Goal: Task Accomplishment & Management: Manage account settings

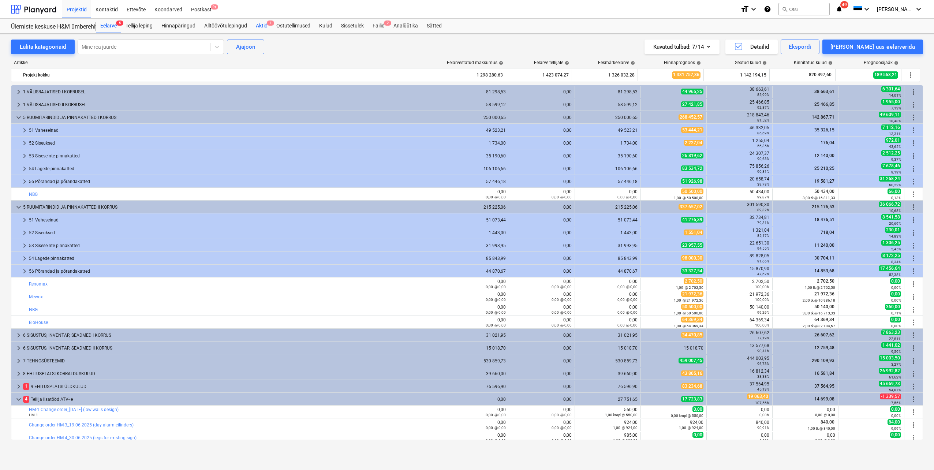
click at [263, 25] on div "Aktid 1" at bounding box center [262, 26] width 21 height 15
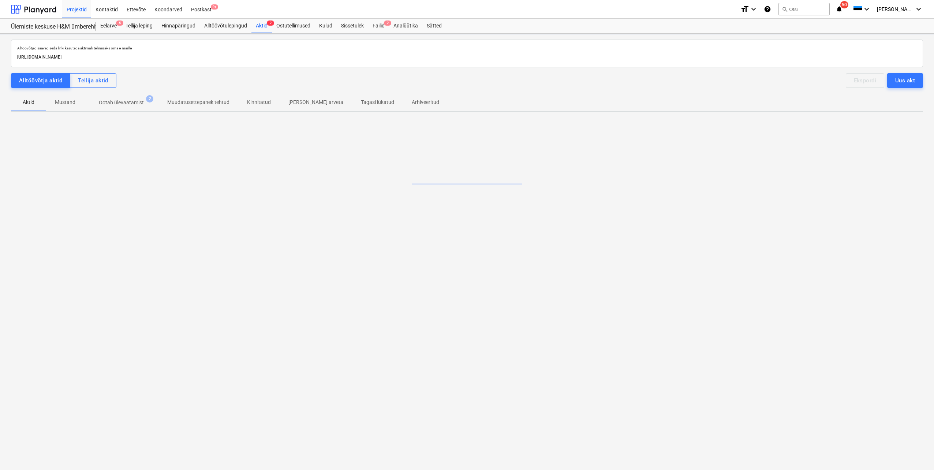
click at [129, 104] on p "Ootab ülevaatamist" at bounding box center [121, 103] width 45 height 8
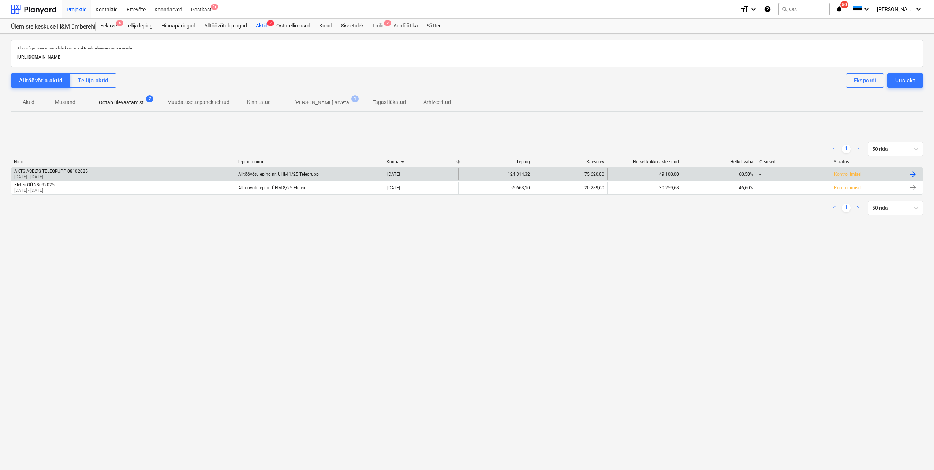
click at [82, 175] on p "[DATE] - [DATE]" at bounding box center [51, 177] width 74 height 6
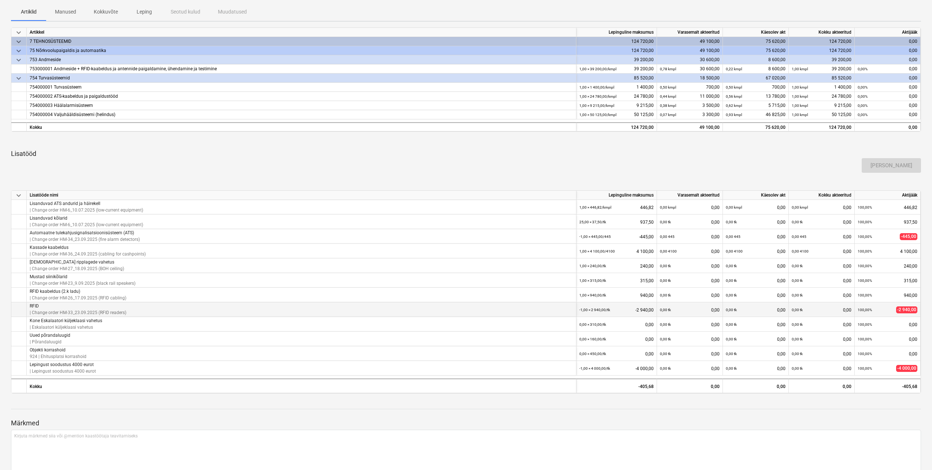
scroll to position [149, 0]
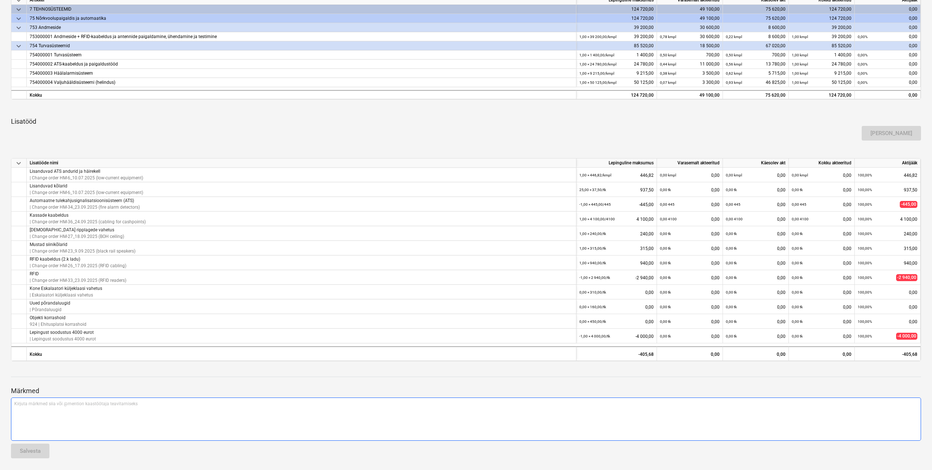
click at [178, 404] on p "Kirjuta märkmed siia või @mention kaastöötaja teavitamiseks ﻿" at bounding box center [465, 404] width 903 height 6
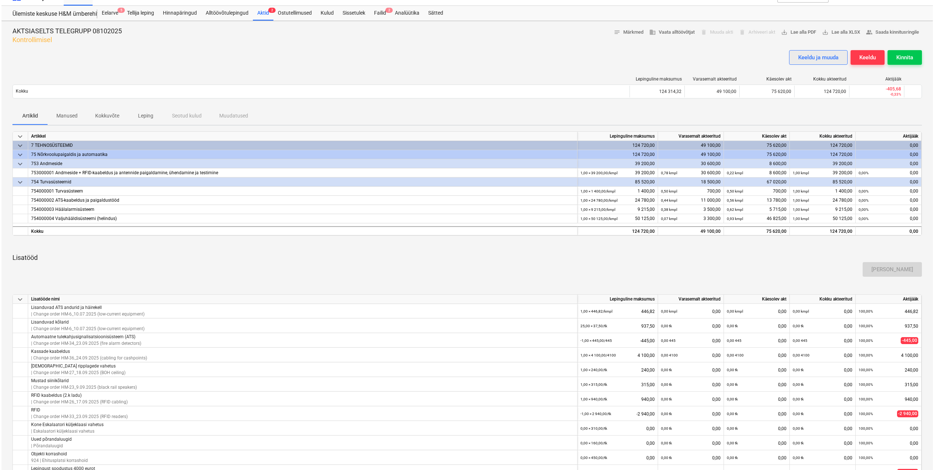
scroll to position [0, 0]
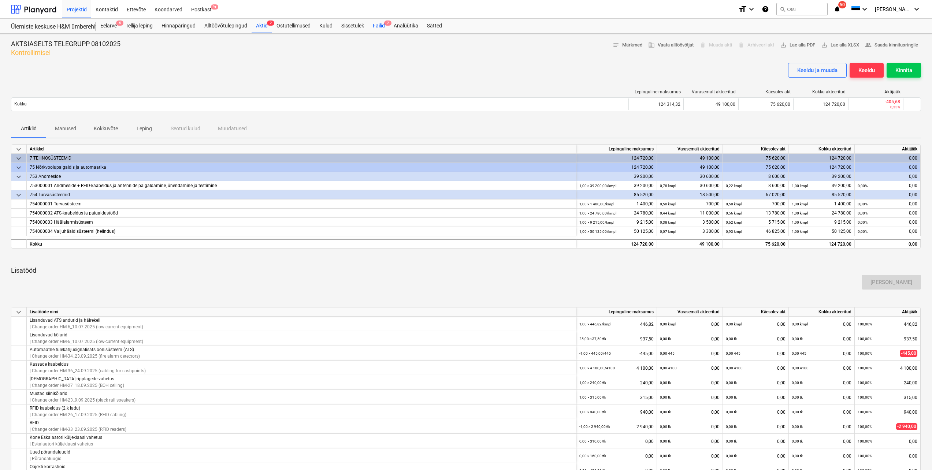
click at [378, 25] on div "Failid 2" at bounding box center [378, 26] width 21 height 15
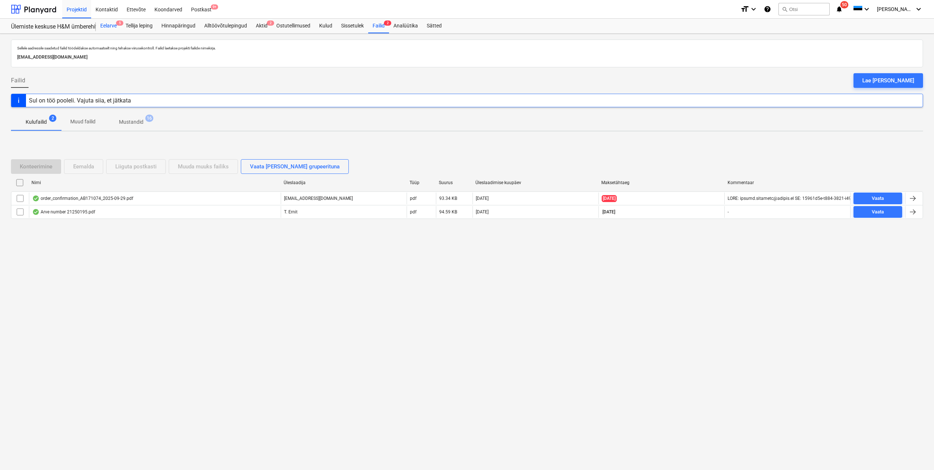
click at [104, 25] on div "Eelarve 5" at bounding box center [108, 26] width 25 height 15
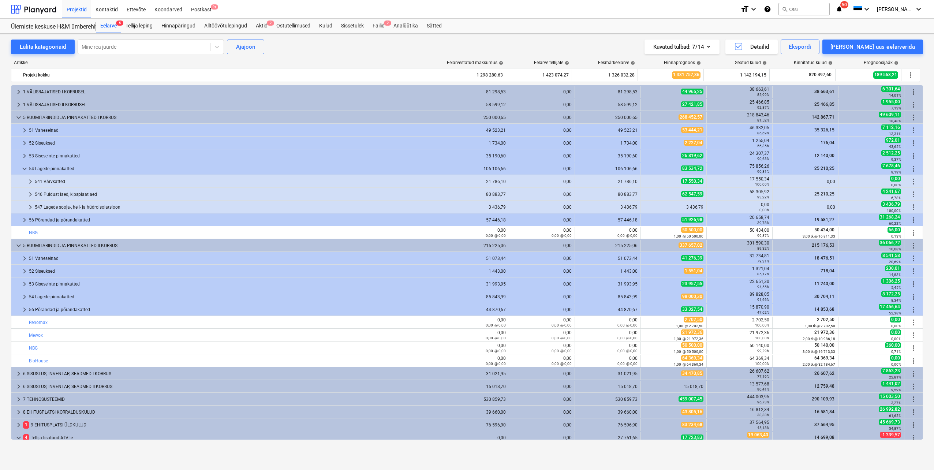
click at [22, 169] on span "keyboard_arrow_down" at bounding box center [24, 168] width 9 height 9
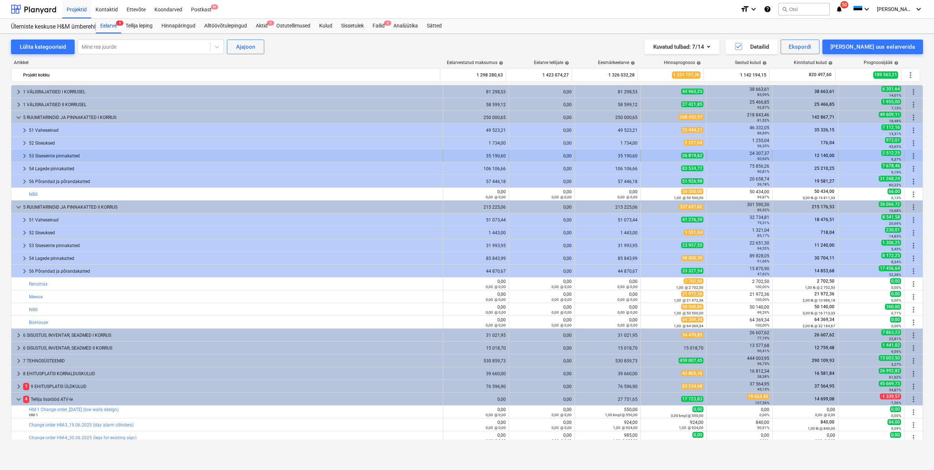
click at [22, 155] on span "keyboard_arrow_right" at bounding box center [24, 156] width 9 height 9
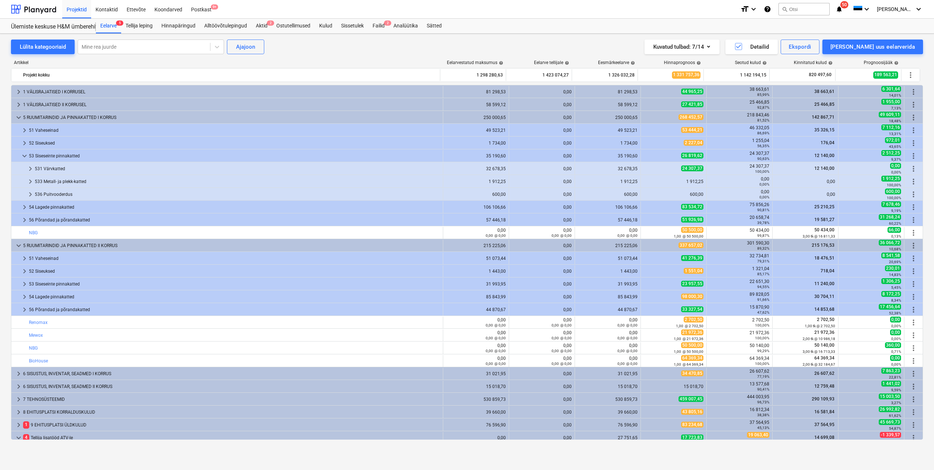
click at [22, 155] on span "keyboard_arrow_down" at bounding box center [24, 156] width 9 height 9
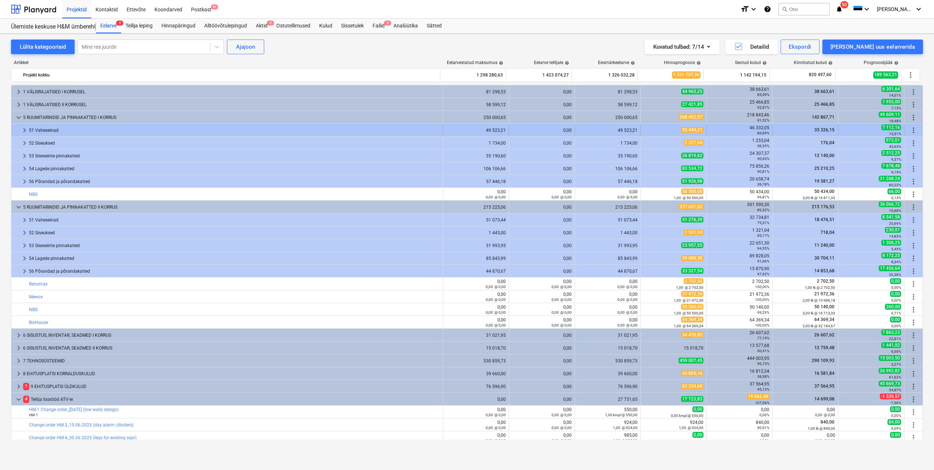
click at [22, 131] on span "keyboard_arrow_right" at bounding box center [24, 130] width 9 height 9
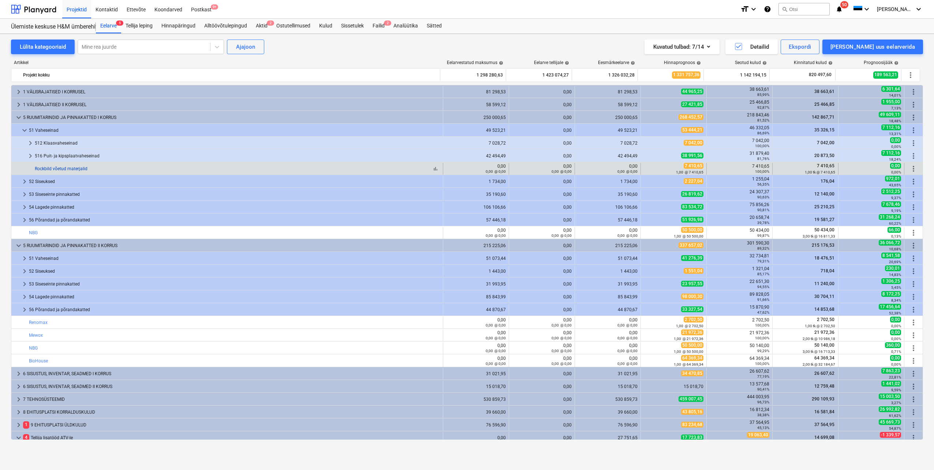
click at [74, 168] on link "Rockbild võetud materjalid" at bounding box center [61, 168] width 53 height 5
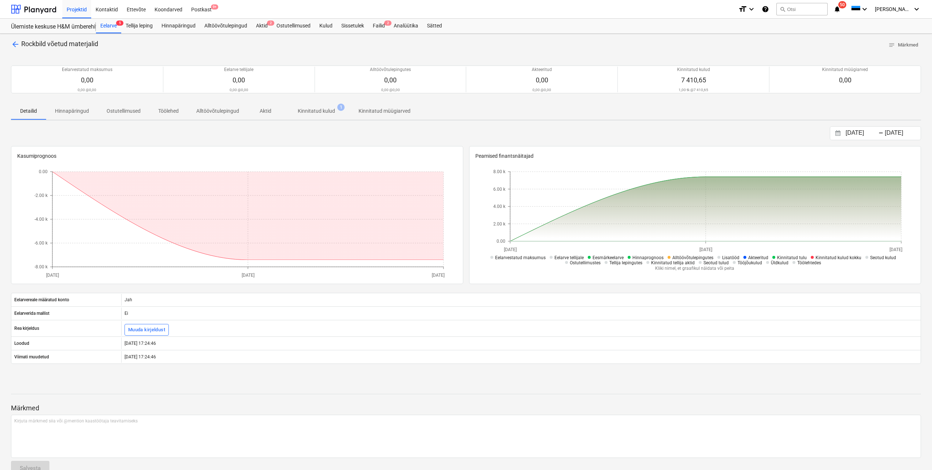
click at [312, 112] on p "Kinnitatud kulud" at bounding box center [316, 111] width 37 height 8
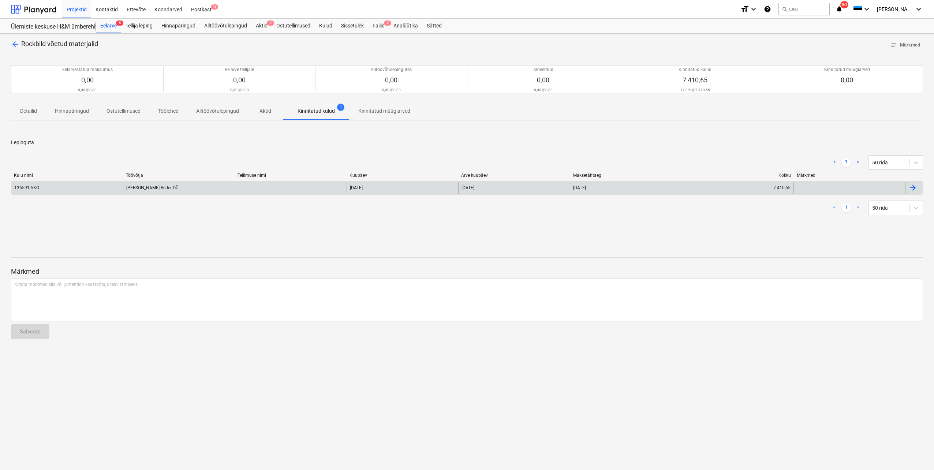
click at [37, 186] on div "136591-5KO" at bounding box center [26, 187] width 25 height 5
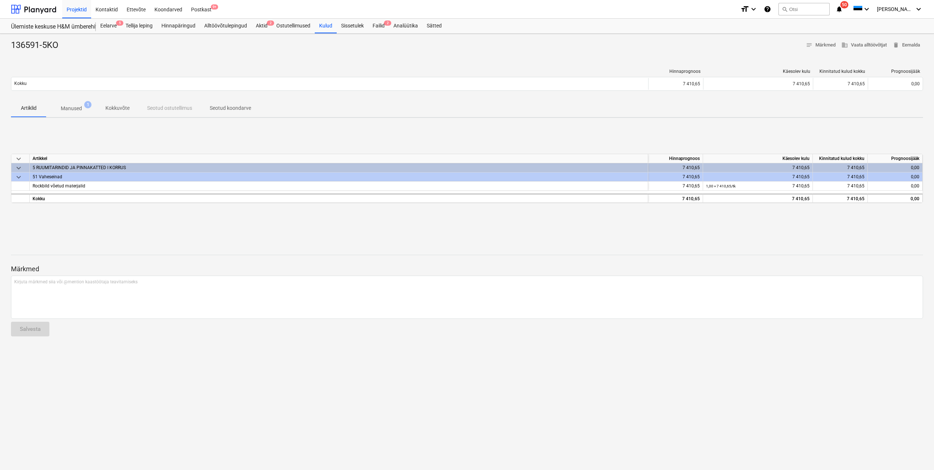
click at [76, 109] on p "Manused" at bounding box center [71, 109] width 21 height 8
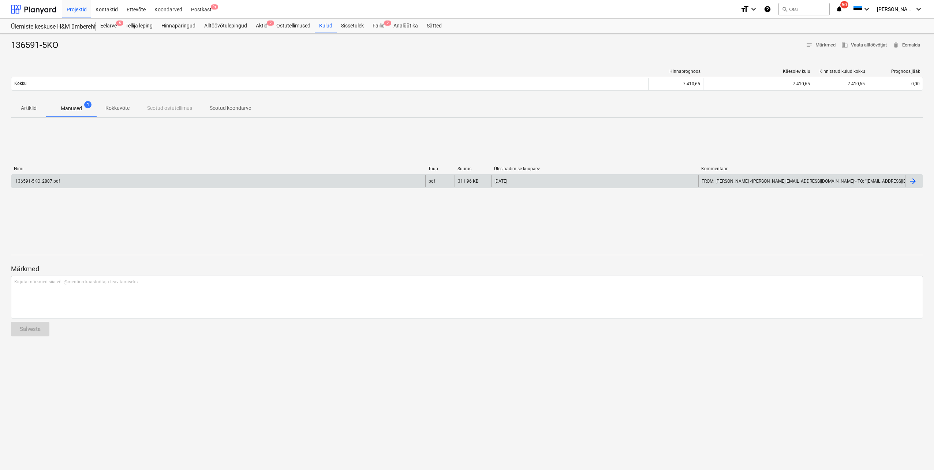
click at [51, 179] on div "136591-5KO_2807.pdf" at bounding box center [37, 181] width 46 height 5
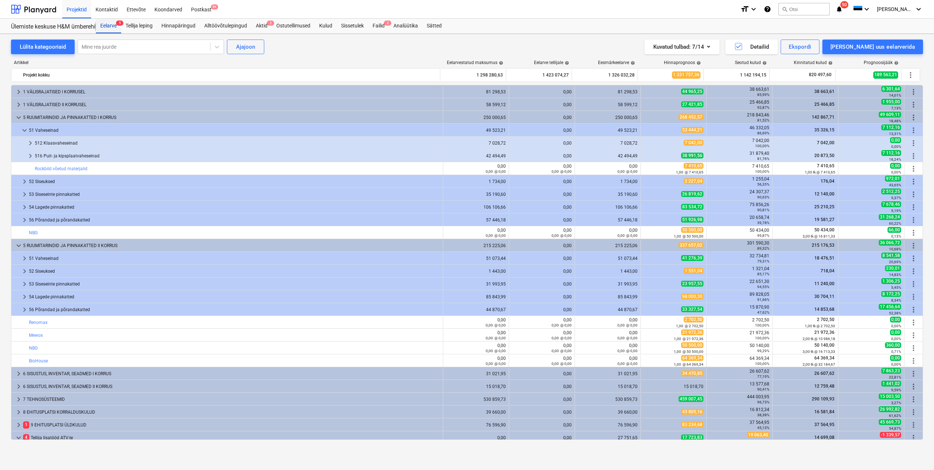
click at [111, 27] on div "Eelarve 5" at bounding box center [108, 26] width 25 height 15
click at [258, 23] on div "Aktid 2" at bounding box center [262, 26] width 21 height 15
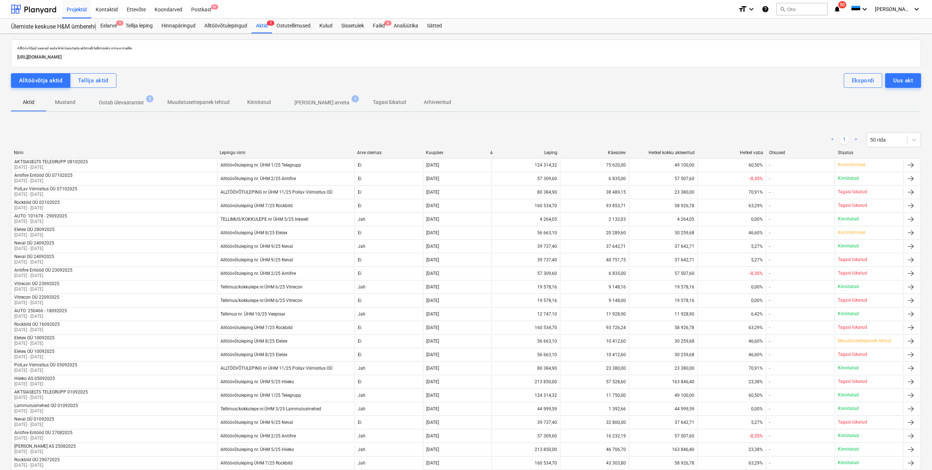
click at [126, 104] on p "Ootab ülevaatamist" at bounding box center [121, 103] width 45 height 8
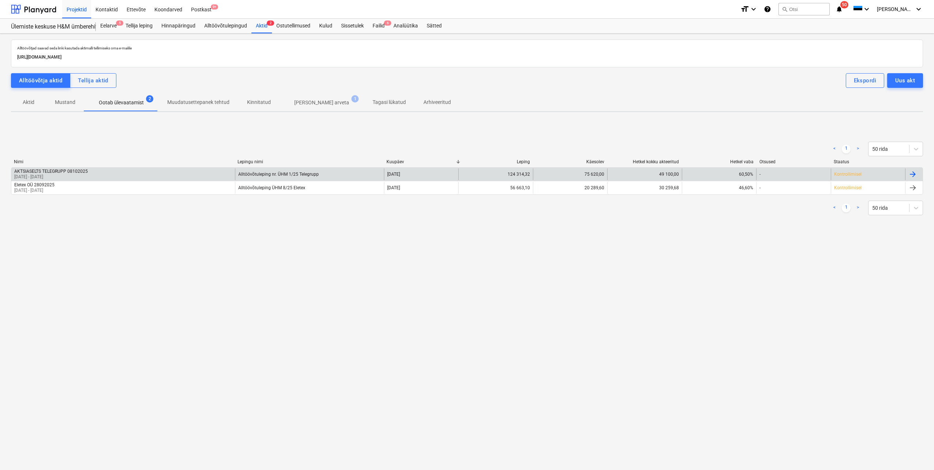
click at [66, 169] on div "AKTSIASELTS TELEGRUPP 08102025" at bounding box center [51, 171] width 74 height 5
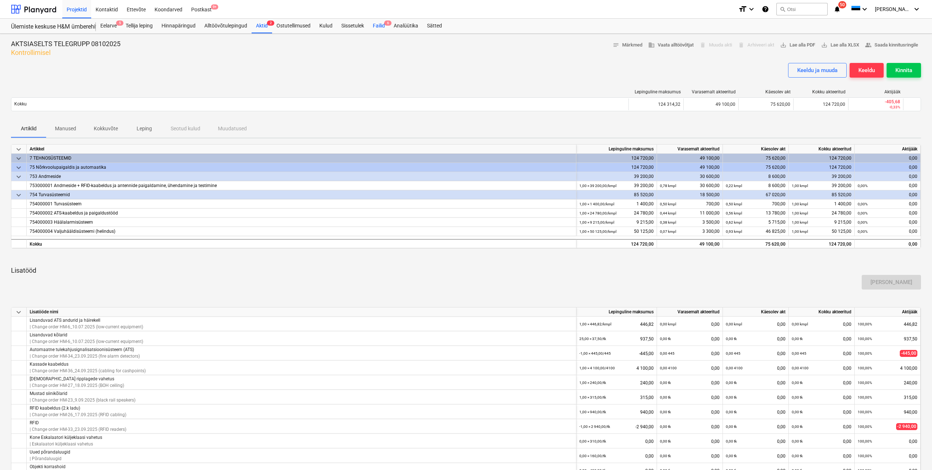
click at [379, 26] on div "Failid 6" at bounding box center [378, 26] width 21 height 15
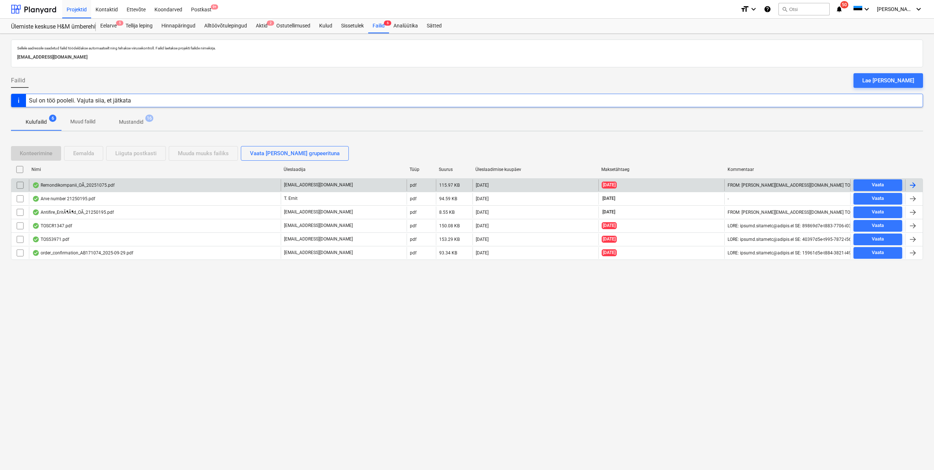
click at [182, 187] on div "Remondikompanii_OÃ_20251075.pdf" at bounding box center [155, 185] width 252 height 12
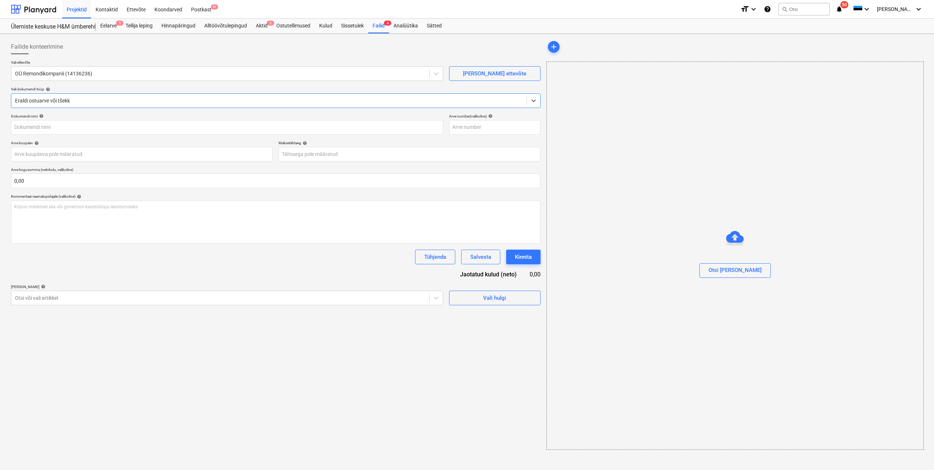
type input "20251075"
type input "[DATE]"
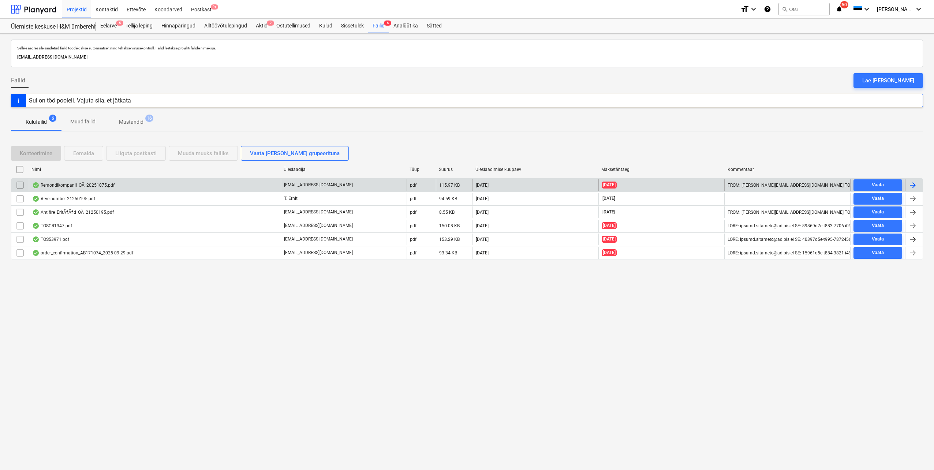
click at [21, 183] on input "checkbox" at bounding box center [20, 185] width 12 height 12
click at [77, 152] on div "Eemalda" at bounding box center [83, 154] width 21 height 10
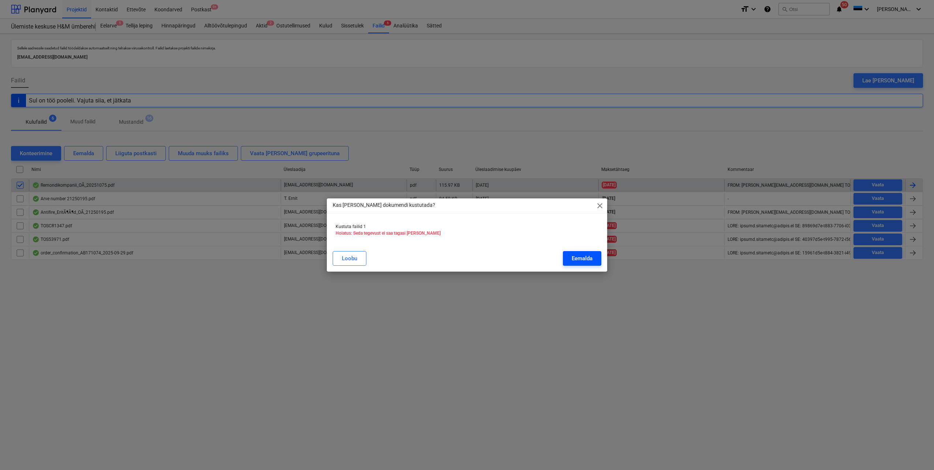
click at [577, 262] on div "Eemalda" at bounding box center [582, 259] width 21 height 10
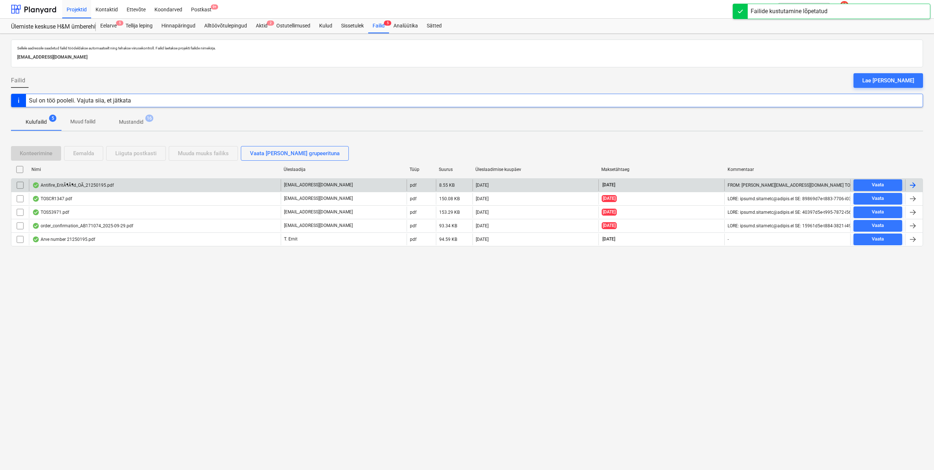
click at [67, 188] on div "Antifire_EritÃ¶Ã¶d_OÃ_21250195.pdf" at bounding box center [73, 185] width 82 height 6
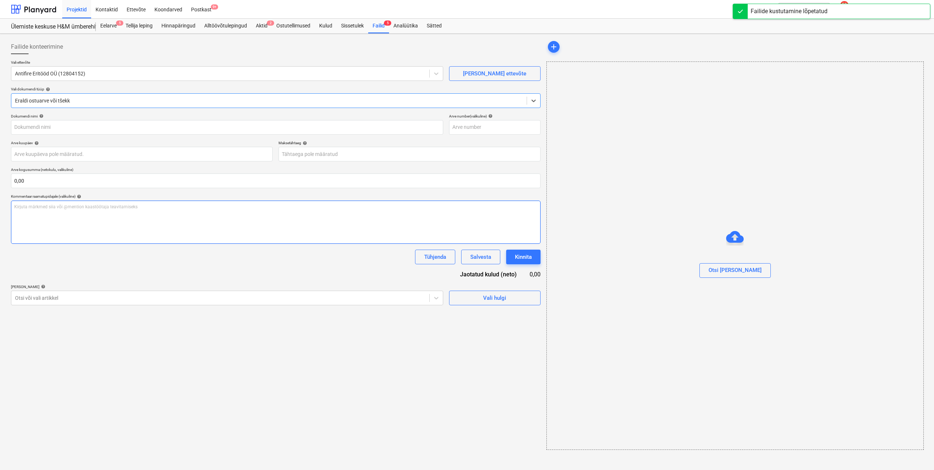
type input "21250195"
type input "[DATE]"
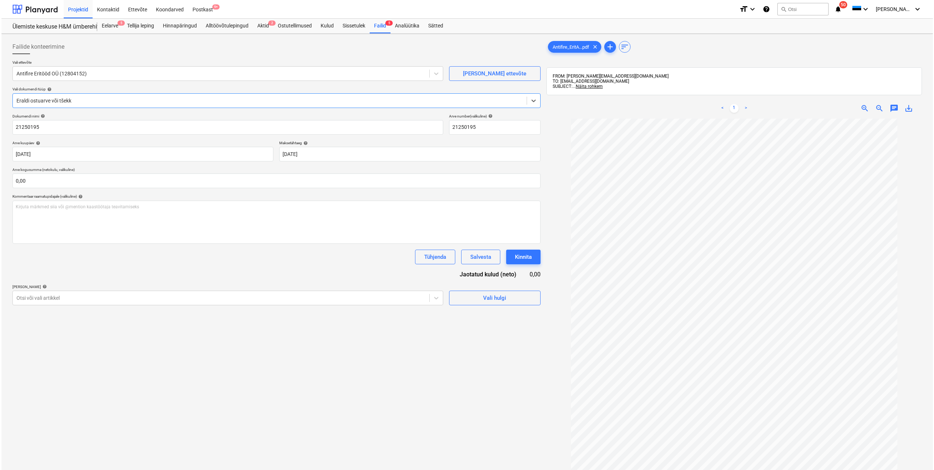
scroll to position [14, 0]
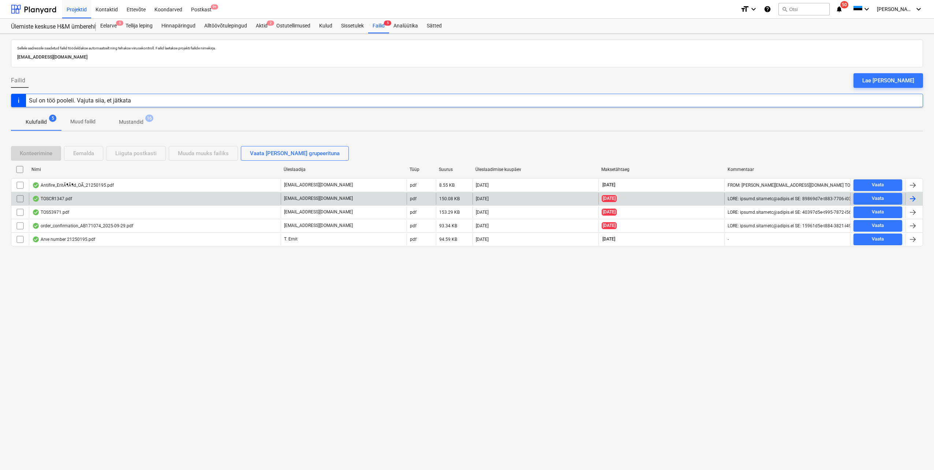
click at [87, 200] on div "TOSCR1347.pdf" at bounding box center [155, 199] width 252 height 12
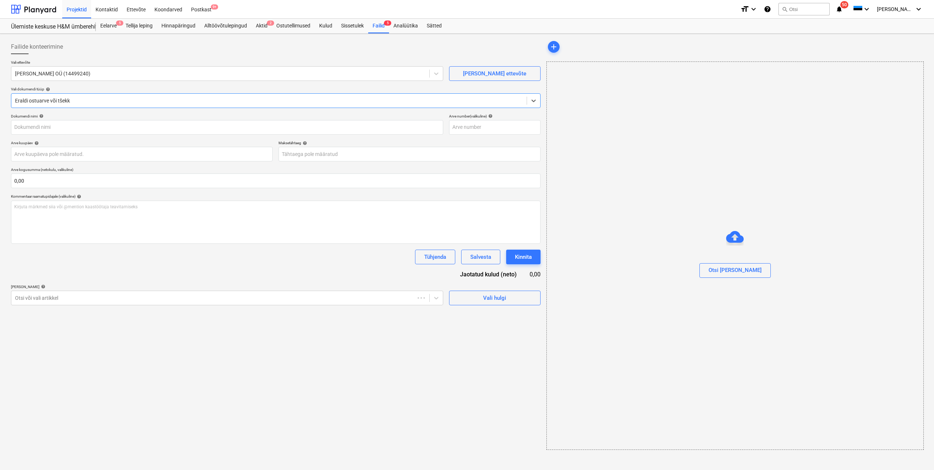
type input "TOSCR1347"
type input "[DATE]"
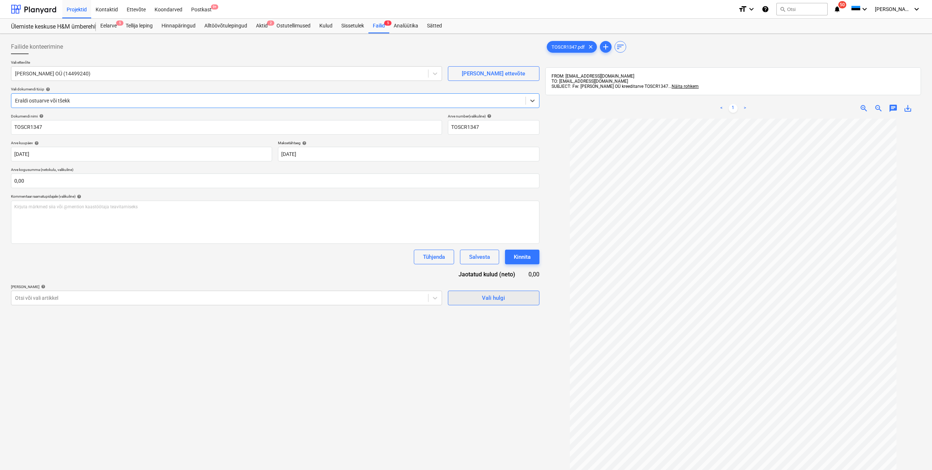
click at [506, 298] on span "Vali hulgi" at bounding box center [493, 298] width 73 height 10
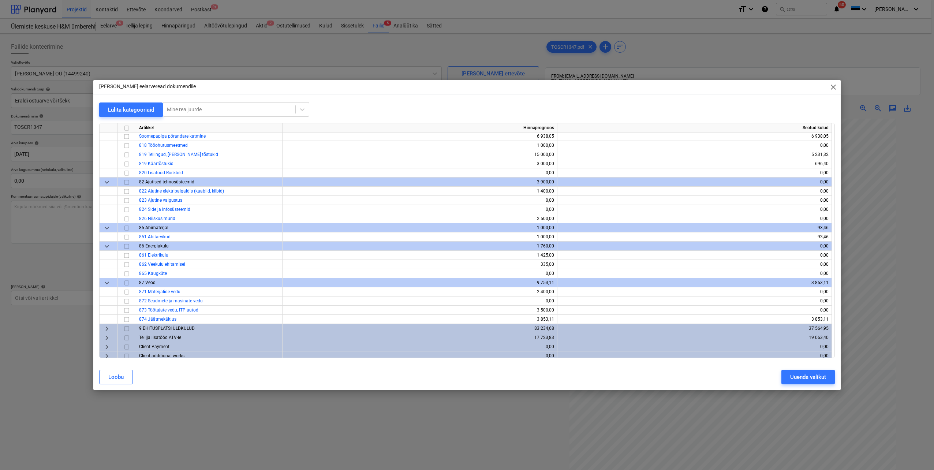
scroll to position [159, 0]
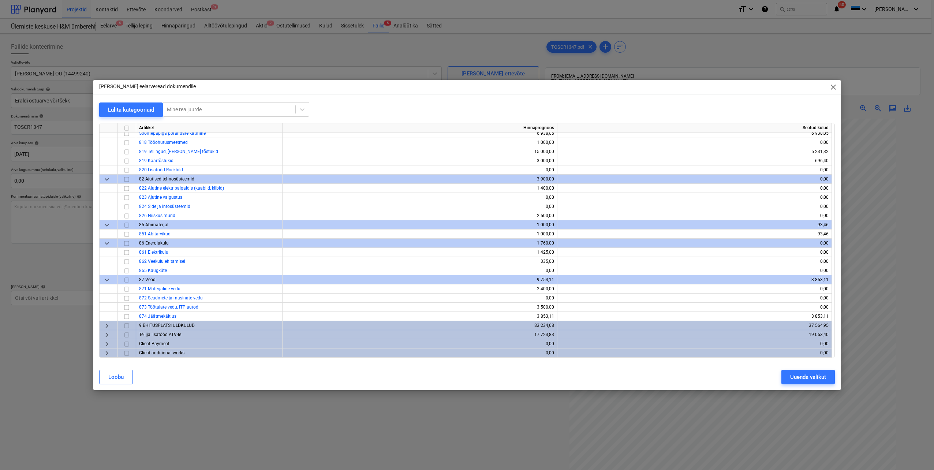
click at [108, 325] on span "keyboard_arrow_right" at bounding box center [107, 325] width 9 height 9
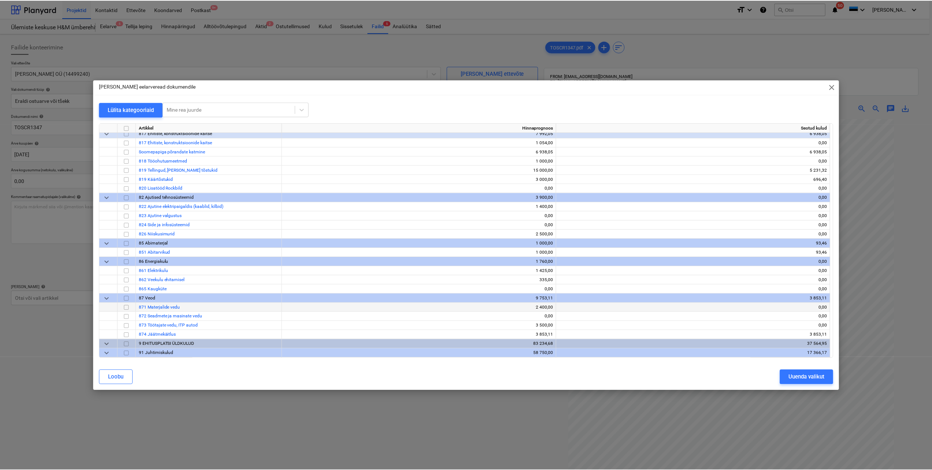
scroll to position [104, 0]
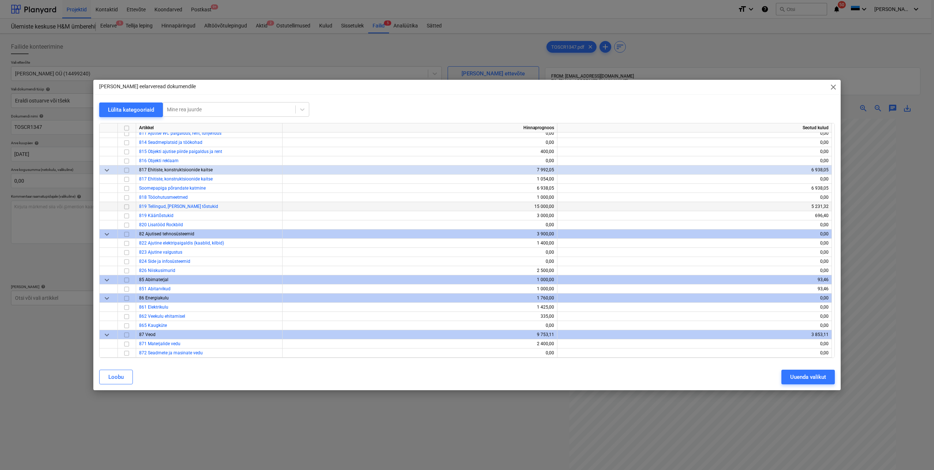
click at [127, 208] on input "checkbox" at bounding box center [126, 206] width 9 height 9
click at [791, 379] on div "Uuenda valikut" at bounding box center [809, 377] width 36 height 10
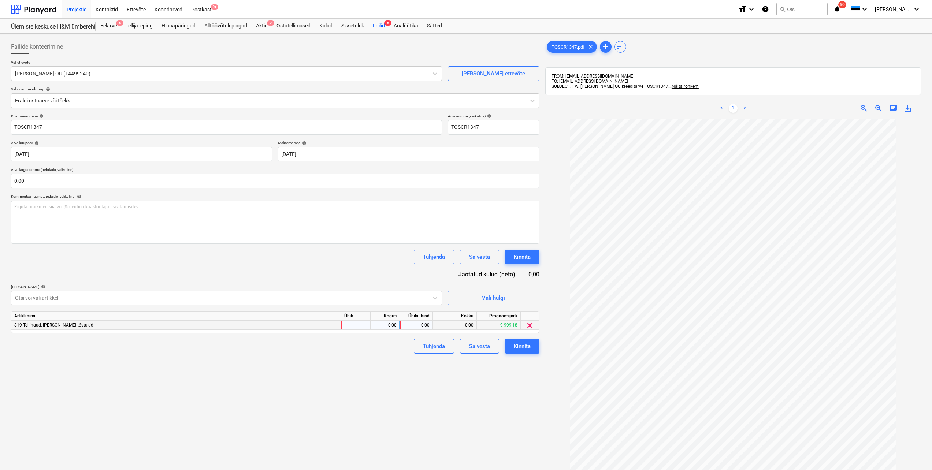
click at [368, 327] on div at bounding box center [355, 325] width 29 height 9
type input "tk"
click at [388, 326] on div "0,00" at bounding box center [384, 325] width 23 height 9
type input "1"
click at [419, 324] on div "0,00" at bounding box center [416, 325] width 27 height 9
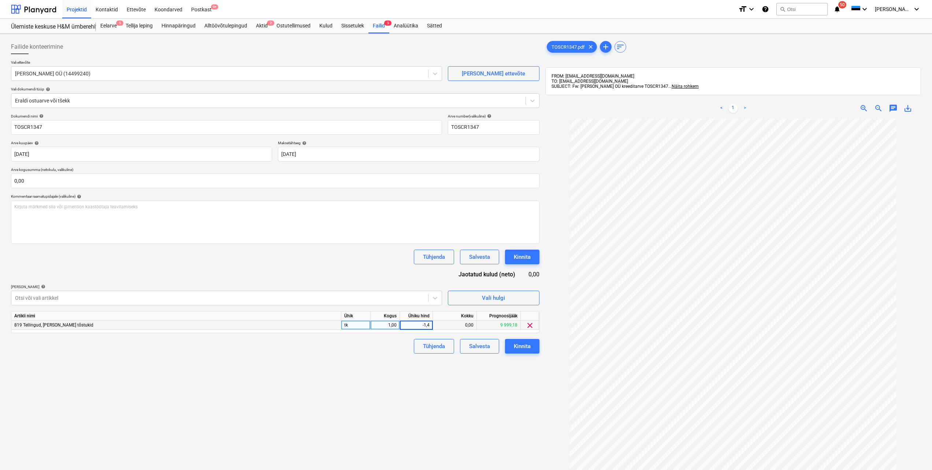
type input "-1,46"
click at [376, 373] on div "Failide konteerimine Vali ettevõte [PERSON_NAME] OÜ (14499240) [PERSON_NAME] uu…" at bounding box center [275, 304] width 534 height 535
click at [54, 178] on input "text" at bounding box center [275, 181] width 528 height 15
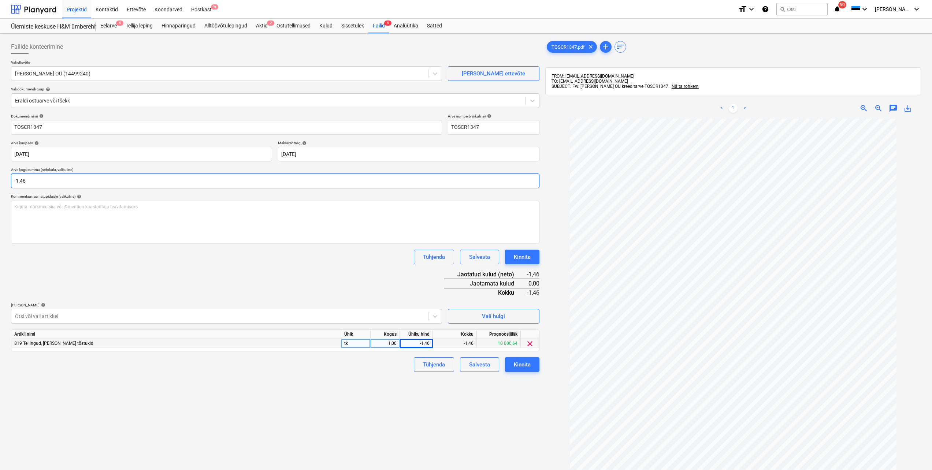
type input "-1,46"
click at [206, 383] on div "Failide konteerimine Vali ettevõte [PERSON_NAME] OÜ (14499240) [PERSON_NAME] uu…" at bounding box center [275, 304] width 534 height 535
click at [523, 365] on div "Kinnita" at bounding box center [522, 365] width 17 height 10
click at [383, 374] on div "Failide konteerimine Vali ettevõte [PERSON_NAME] OÜ (14499240) [PERSON_NAME] uu…" at bounding box center [275, 304] width 534 height 535
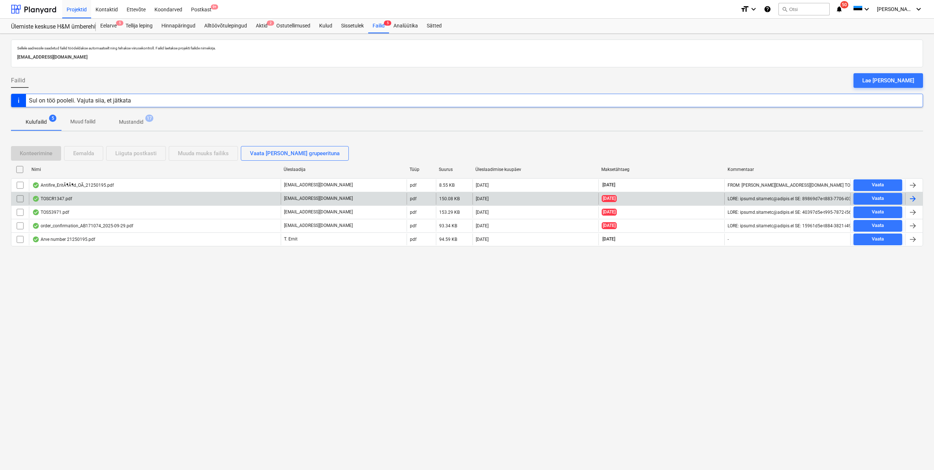
click at [116, 197] on div "TOSCR1347.pdf" at bounding box center [155, 199] width 252 height 12
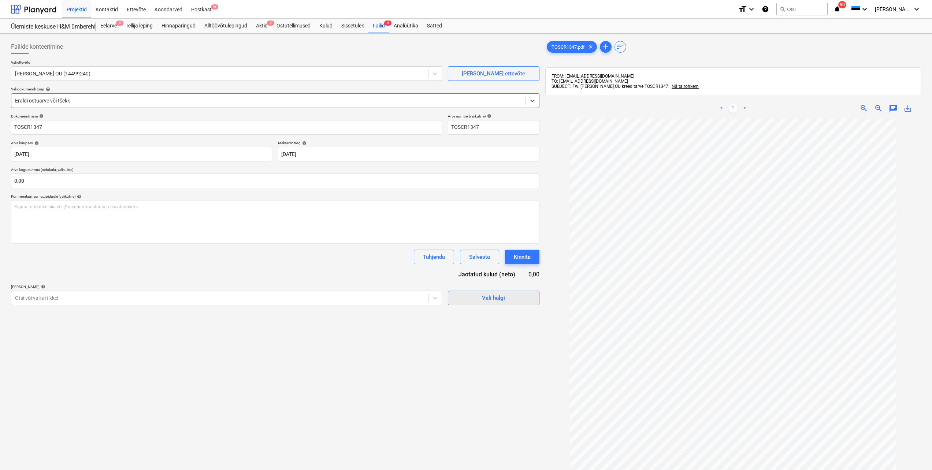
click at [487, 297] on div "Vali hulgi" at bounding box center [493, 298] width 23 height 10
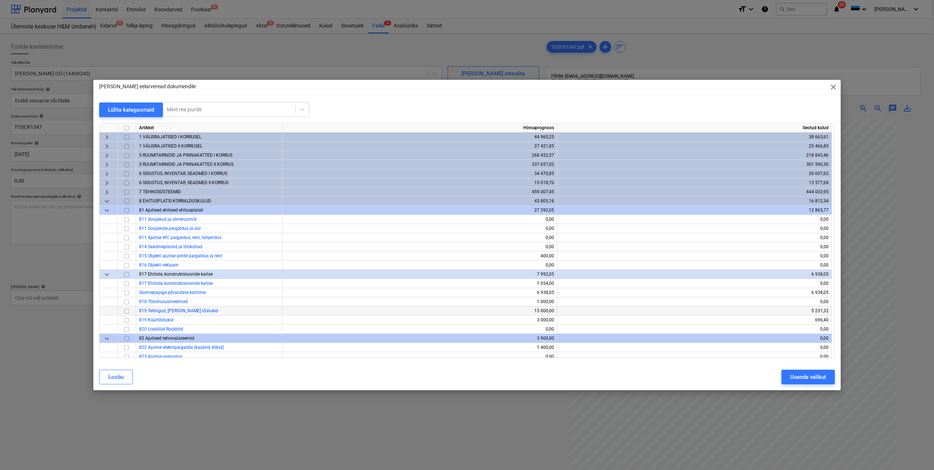
click at [125, 310] on input "checkbox" at bounding box center [126, 311] width 9 height 9
click at [800, 377] on div "Uuenda valikut" at bounding box center [809, 377] width 36 height 10
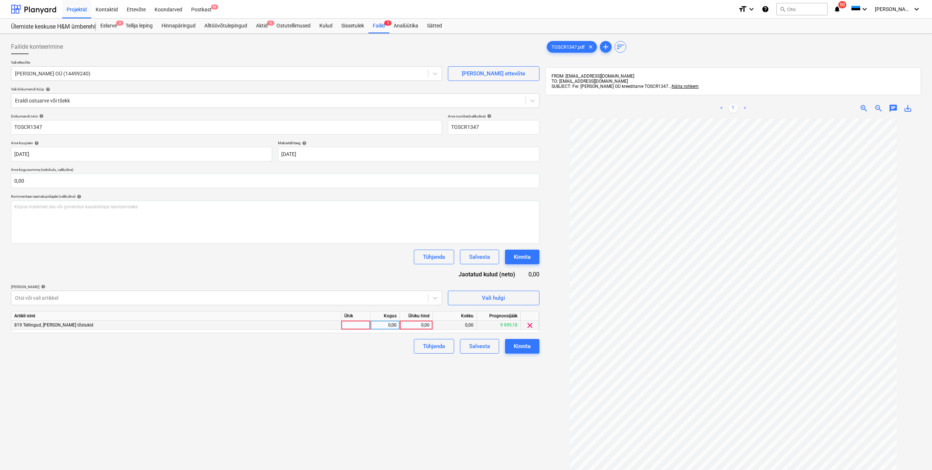
click at [364, 327] on div at bounding box center [355, 325] width 29 height 9
type input "tk"
click at [393, 325] on div "0,00" at bounding box center [384, 325] width 23 height 9
type input "-1"
click at [408, 325] on div "0,00" at bounding box center [416, 325] width 27 height 9
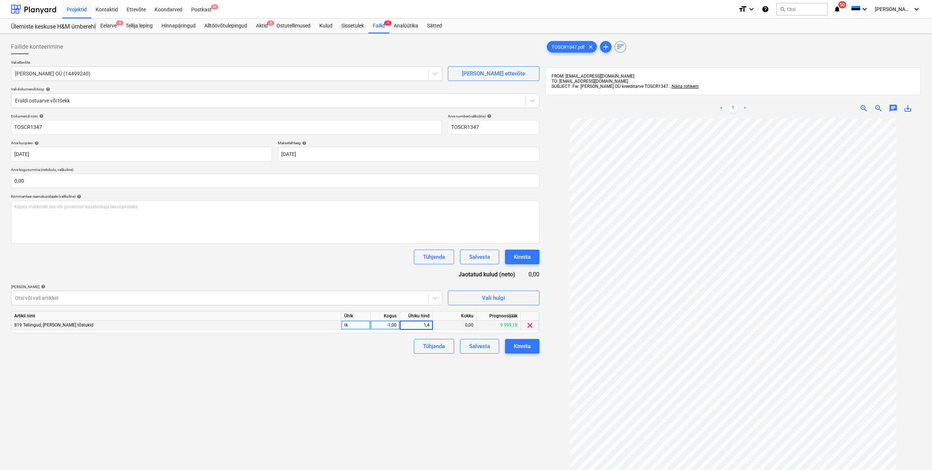
type input "1,46"
click at [389, 370] on div "Failide konteerimine Vali ettevõte [PERSON_NAME] OÜ (14499240) [PERSON_NAME] uu…" at bounding box center [275, 304] width 534 height 535
click at [62, 182] on input "text" at bounding box center [275, 181] width 528 height 15
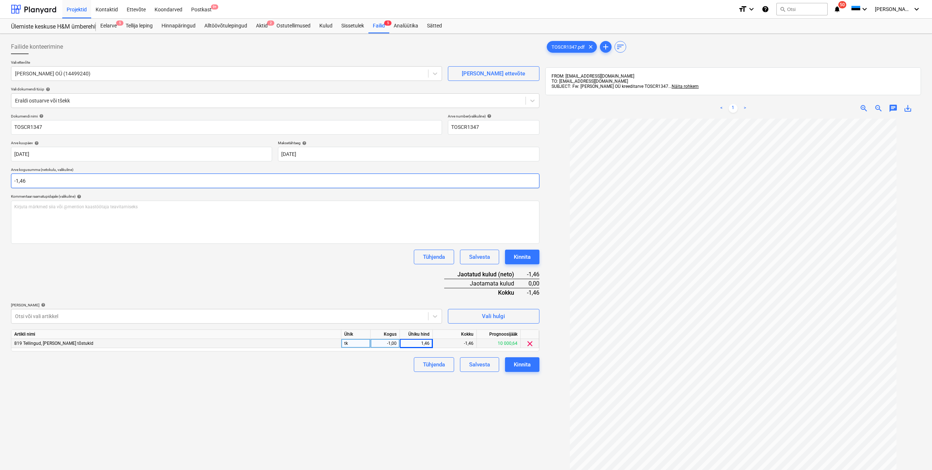
type input "-1,46"
click at [206, 381] on div "Failide konteerimine Vali ettevõte [PERSON_NAME] OÜ (14499240) [PERSON_NAME] uu…" at bounding box center [275, 304] width 534 height 535
click at [521, 365] on div "Kinnita" at bounding box center [522, 365] width 17 height 10
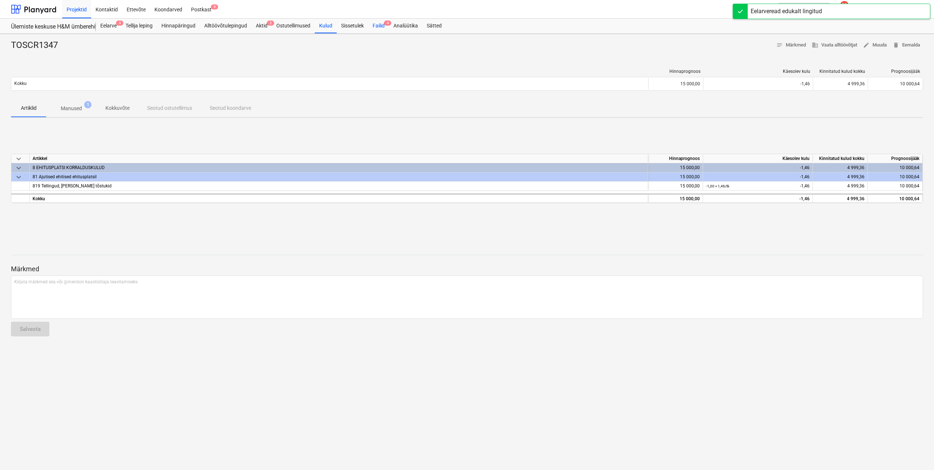
click at [385, 27] on div "Failid 4" at bounding box center [378, 26] width 21 height 15
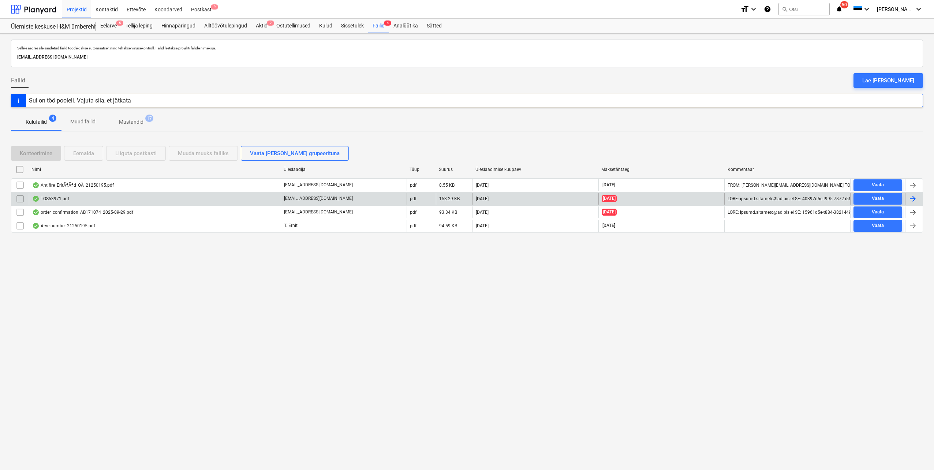
click at [149, 201] on div "TOS53971.pdf" at bounding box center [155, 199] width 252 height 12
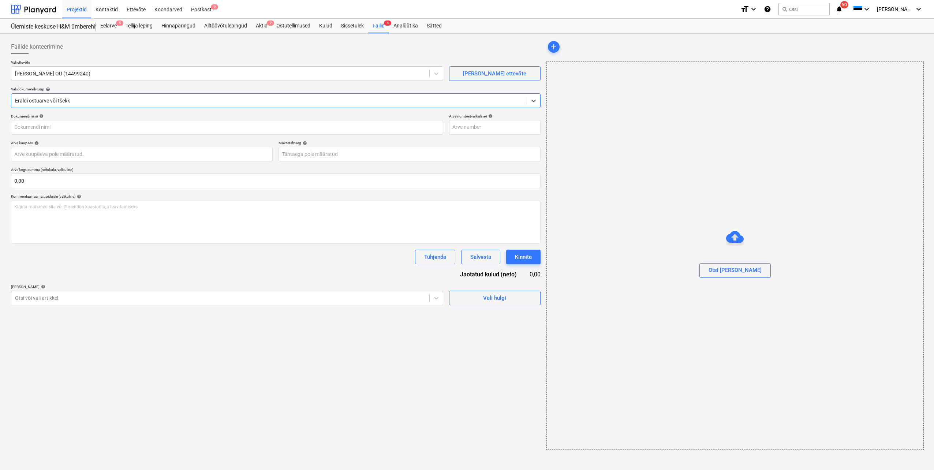
type input "TOS53971"
type input "[DATE]"
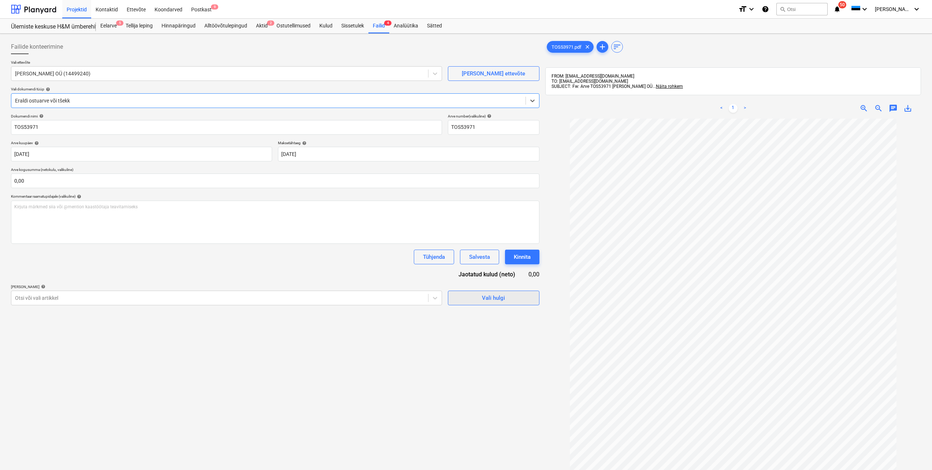
click at [505, 300] on span "Vali hulgi" at bounding box center [493, 298] width 73 height 10
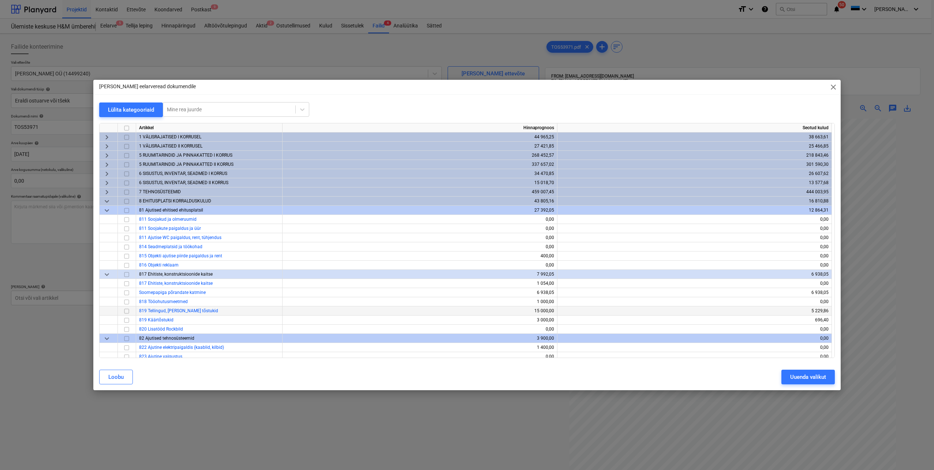
click at [127, 310] on input "checkbox" at bounding box center [126, 311] width 9 height 9
click at [793, 376] on div "Uuenda valikut" at bounding box center [809, 377] width 36 height 10
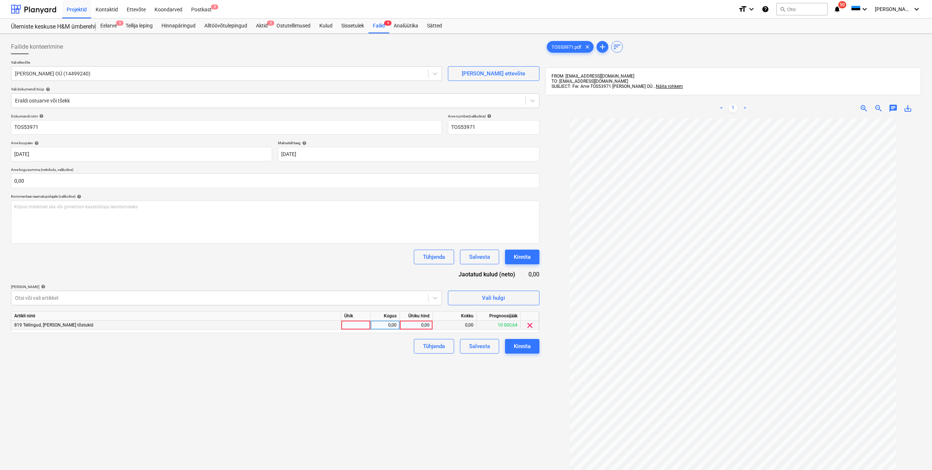
click at [361, 325] on div at bounding box center [355, 325] width 29 height 9
type input "tk"
click at [384, 325] on div "0,00" at bounding box center [384, 325] width 23 height 9
type input "1"
click at [408, 324] on div "0,00" at bounding box center [416, 325] width 27 height 9
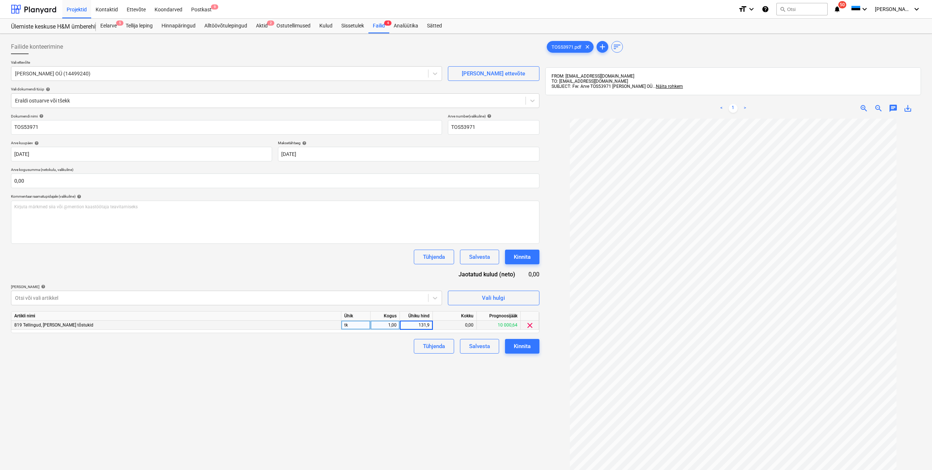
type input "131,99"
click at [379, 365] on div "Failide konteerimine Vali ettevõte [PERSON_NAME] OÜ (14499240) [PERSON_NAME] uu…" at bounding box center [275, 304] width 534 height 535
click at [77, 182] on input "text" at bounding box center [275, 181] width 528 height 15
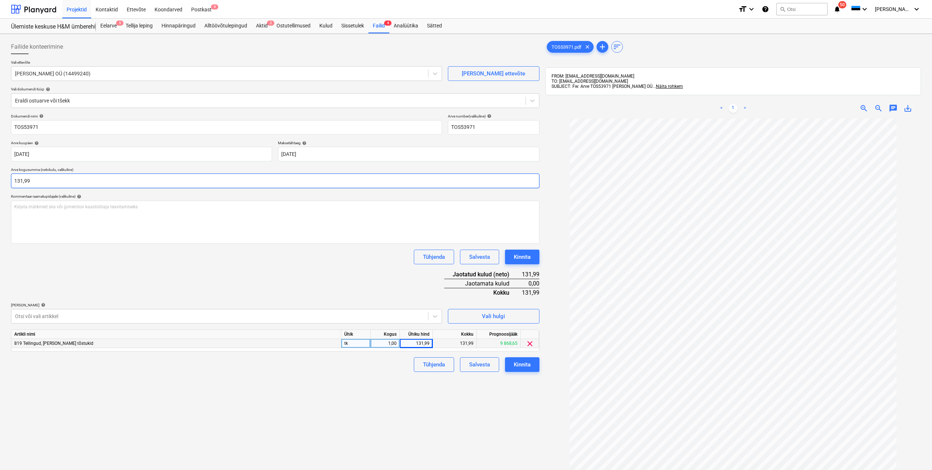
type input "131,99"
click at [240, 390] on div "Failide konteerimine Vali ettevõte [PERSON_NAME] OÜ (14499240) [PERSON_NAME] uu…" at bounding box center [275, 304] width 534 height 535
click at [521, 368] on div "Kinnita" at bounding box center [522, 365] width 17 height 10
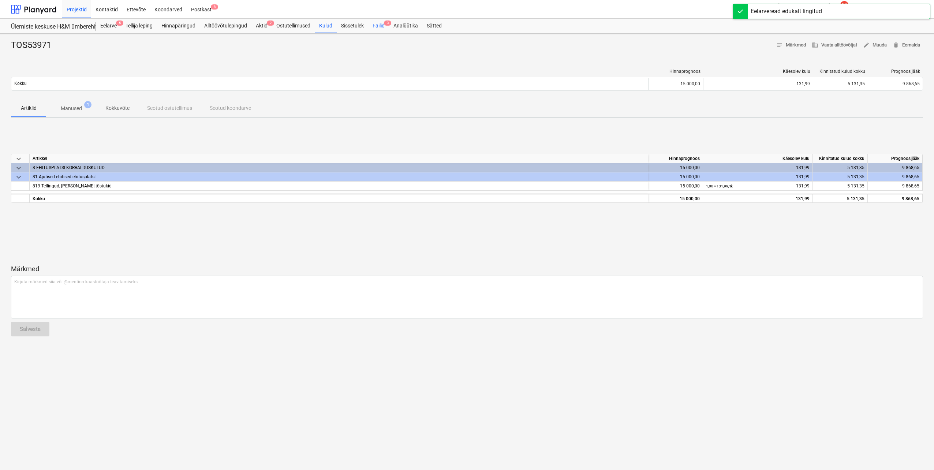
click at [384, 28] on div "Failid 3" at bounding box center [378, 26] width 21 height 15
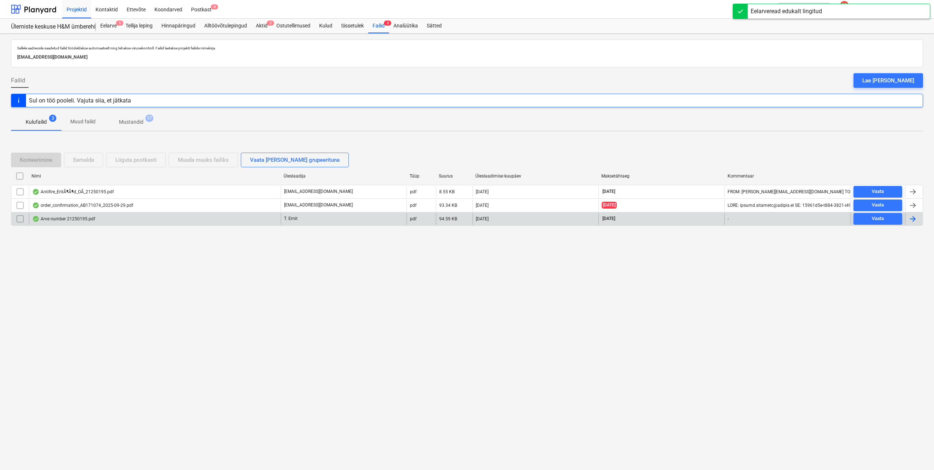
click at [130, 220] on div "Arve number 21250195.pdf" at bounding box center [155, 219] width 252 height 12
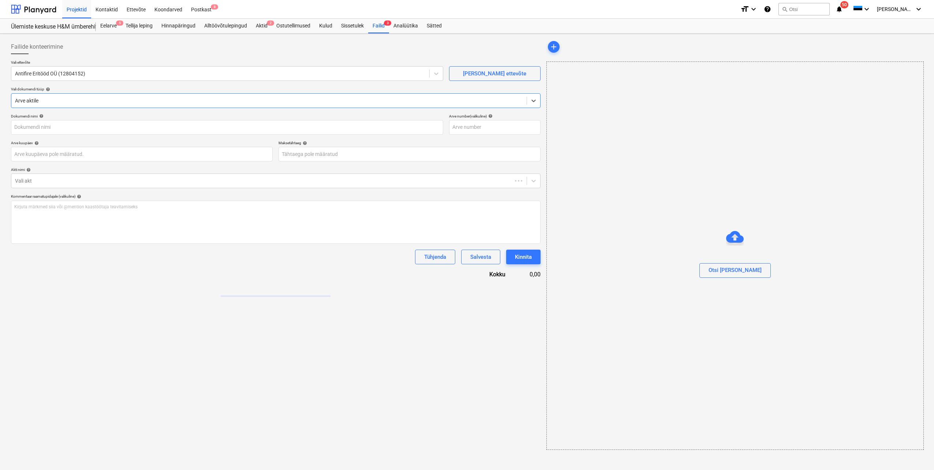
type input "21250195"
type input "[DATE]"
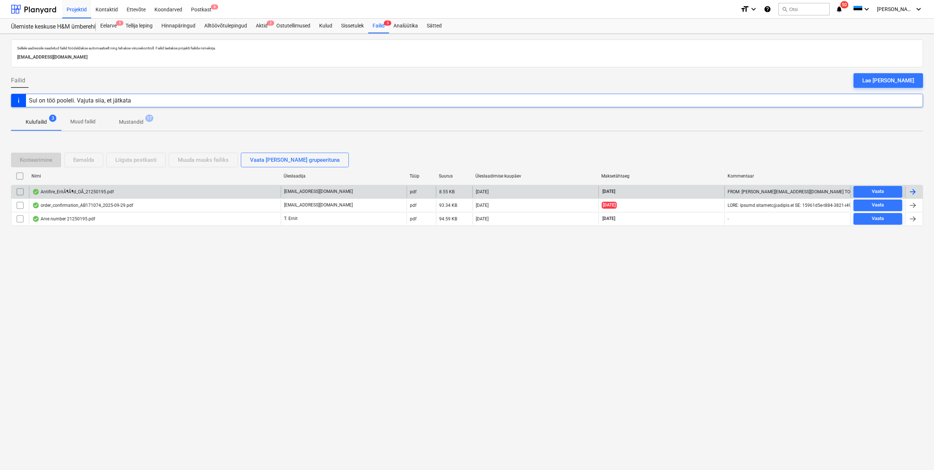
click at [133, 194] on div "Antifire_EritÃ¶Ã¶d_OÃ_21250195.pdf" at bounding box center [155, 192] width 252 height 12
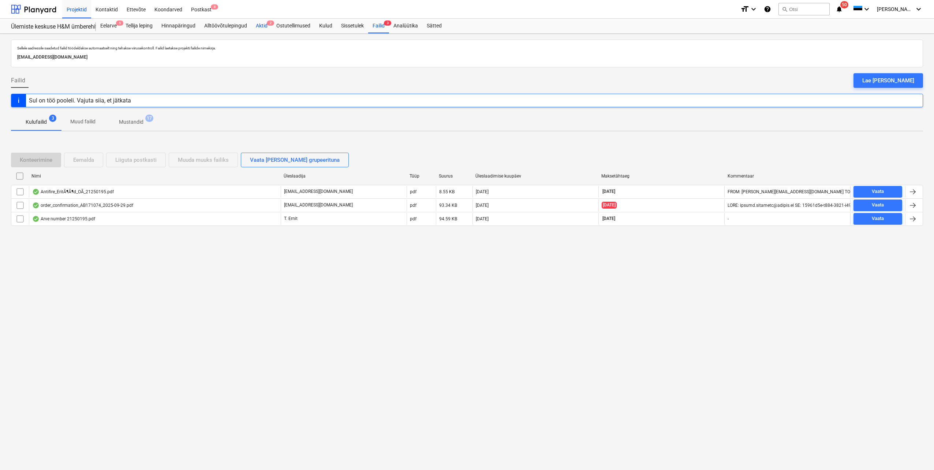
click at [267, 26] on div "Aktid 2" at bounding box center [262, 26] width 21 height 15
